Goal: Information Seeking & Learning: Learn about a topic

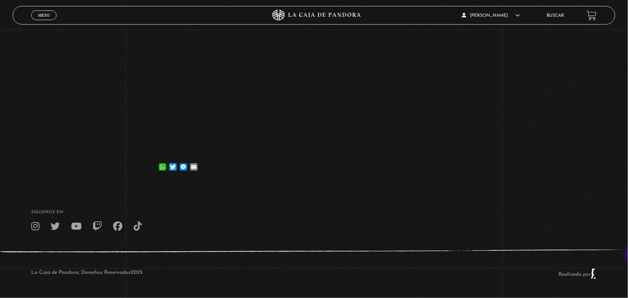
scroll to position [148, 0]
click at [35, 225] on icon at bounding box center [35, 226] width 8 height 9
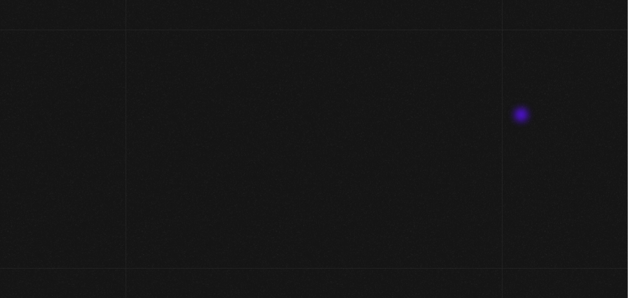
scroll to position [4440, 0]
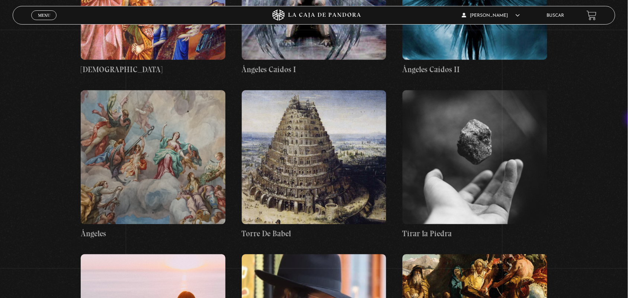
scroll to position [5105, 0]
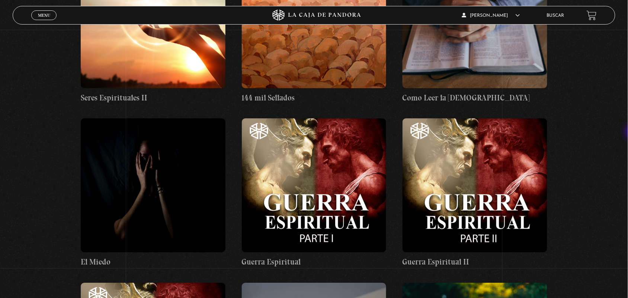
scroll to position [4584, 0]
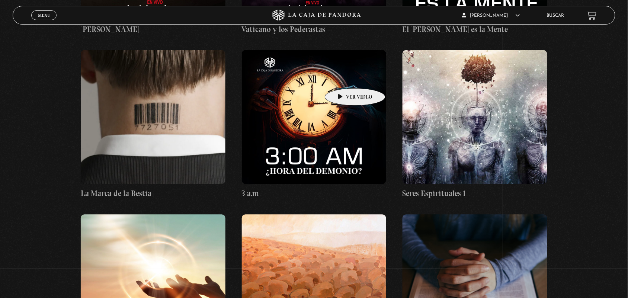
click at [343, 77] on figure at bounding box center [314, 117] width 145 height 134
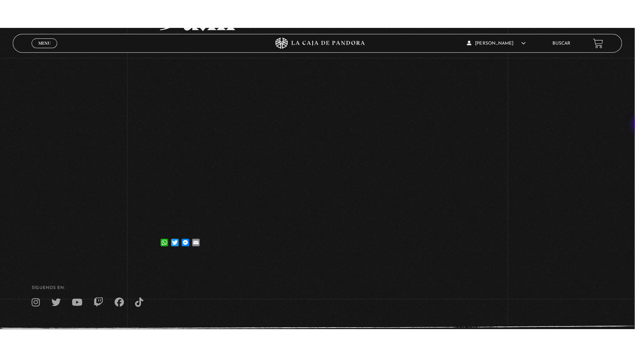
scroll to position [79, 0]
